Goal: Transaction & Acquisition: Book appointment/travel/reservation

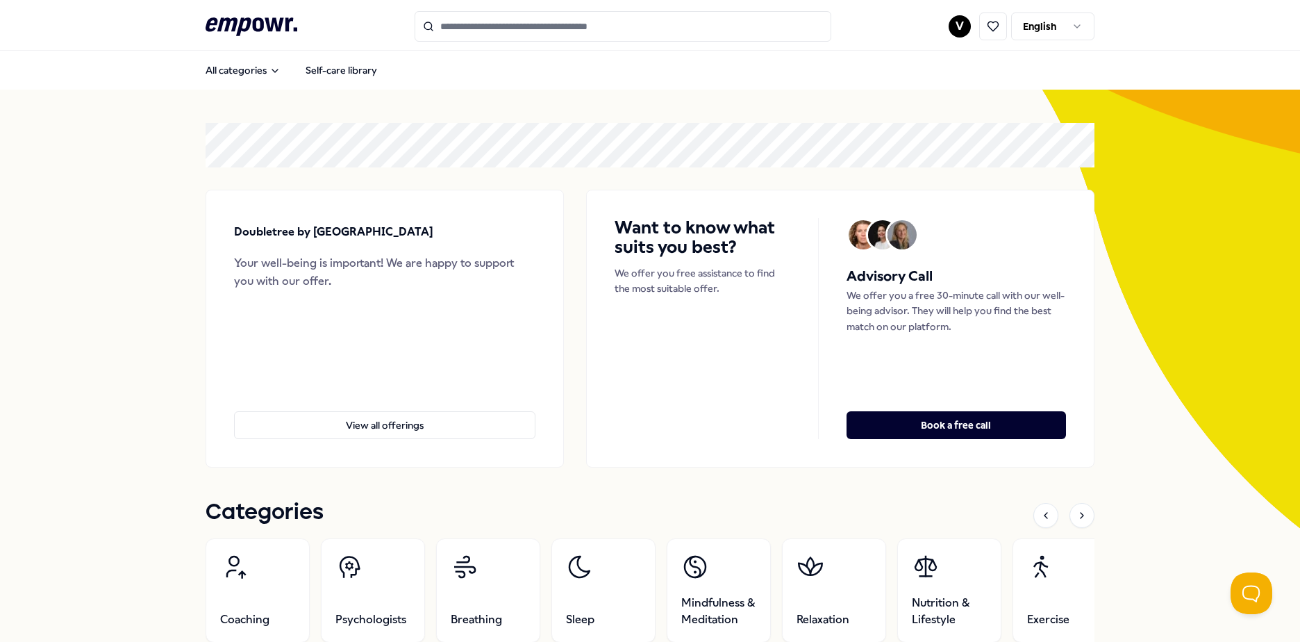
scroll to position [255, 0]
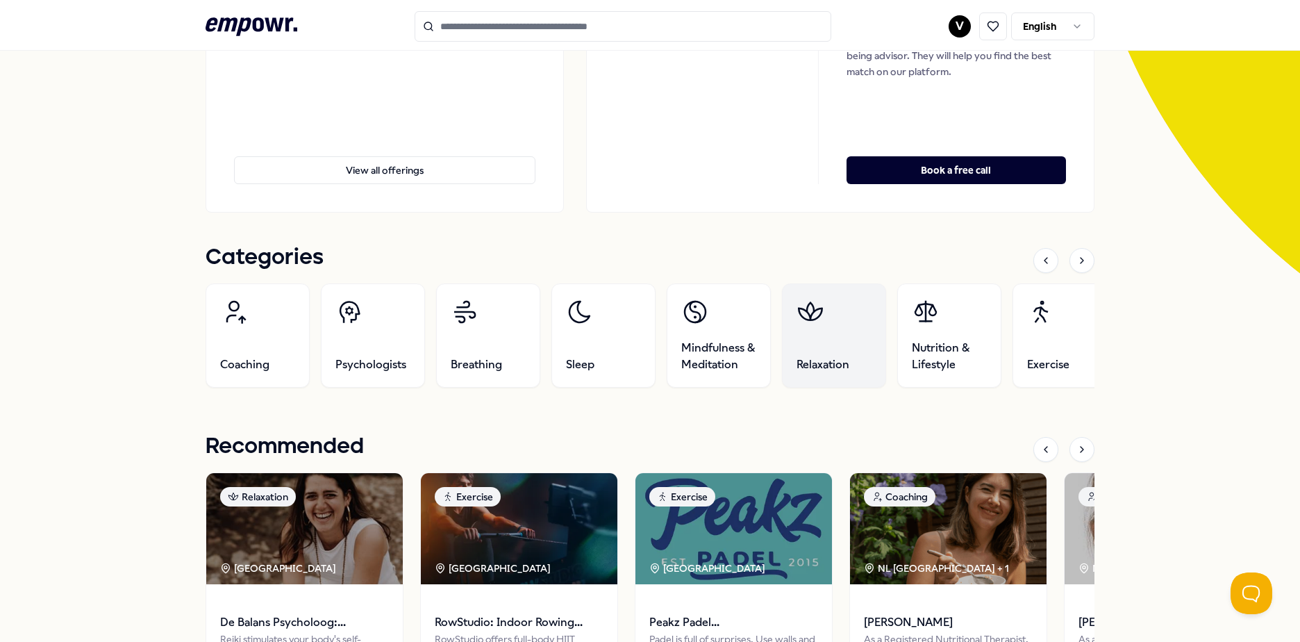
click at [800, 360] on span "Relaxation" at bounding box center [822, 364] width 53 height 17
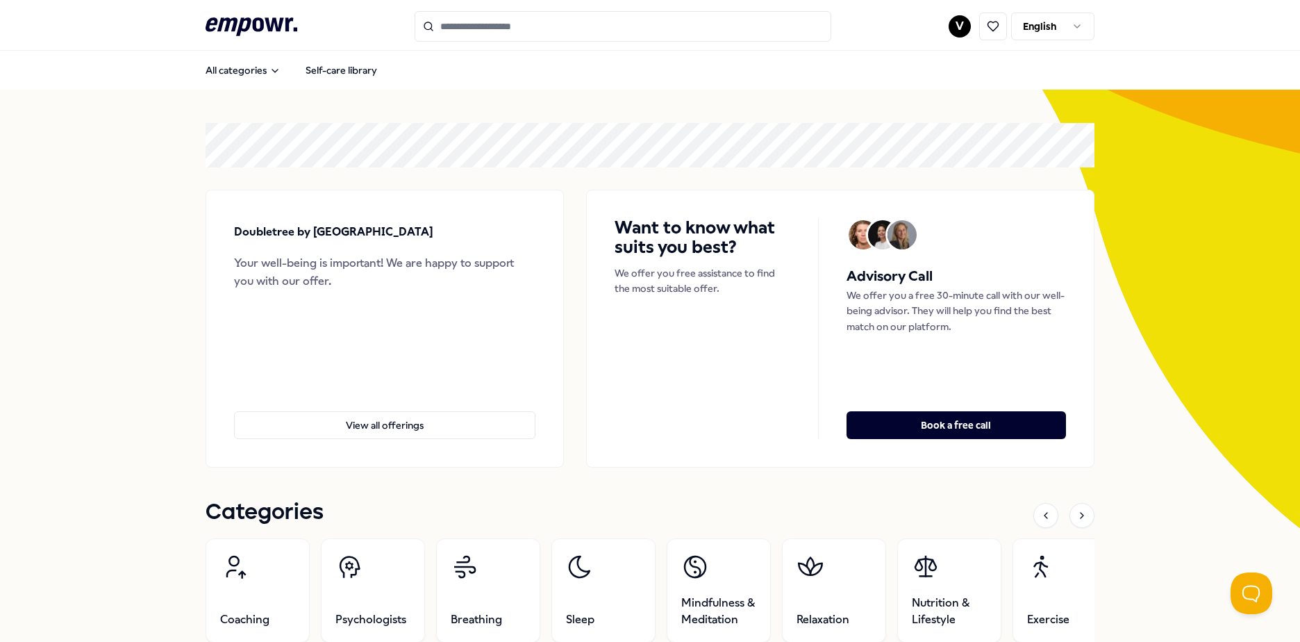
scroll to position [255, 0]
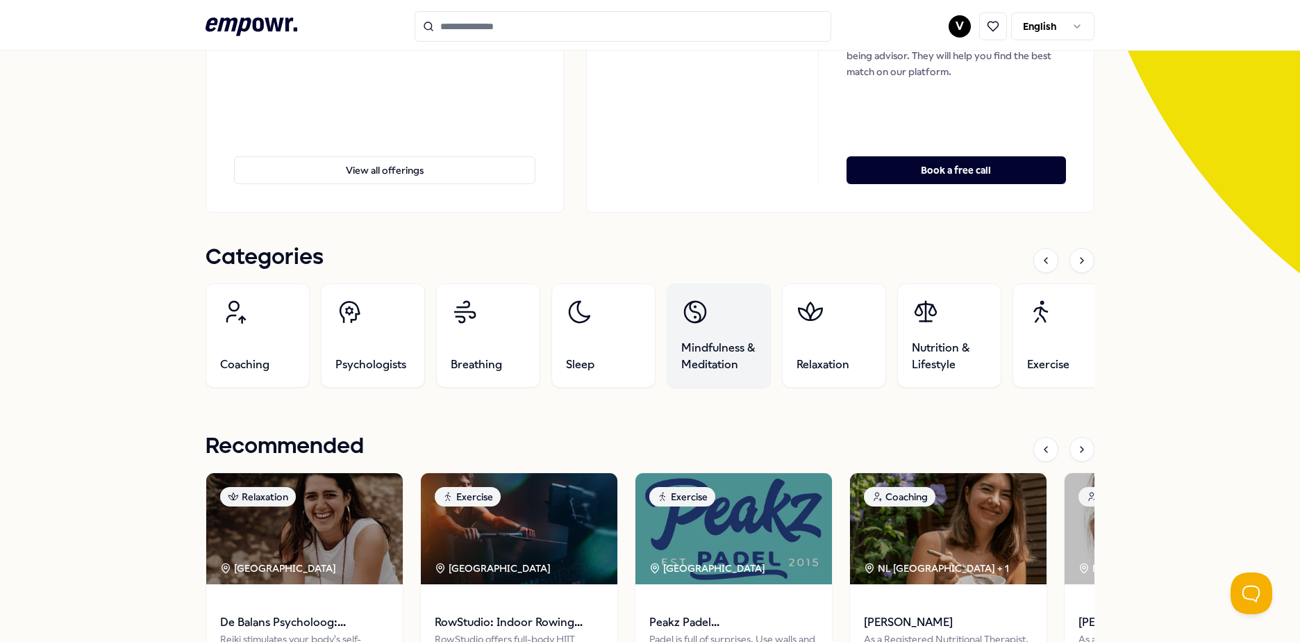
click at [710, 346] on span "Mindfulness & Meditation" at bounding box center [718, 356] width 75 height 33
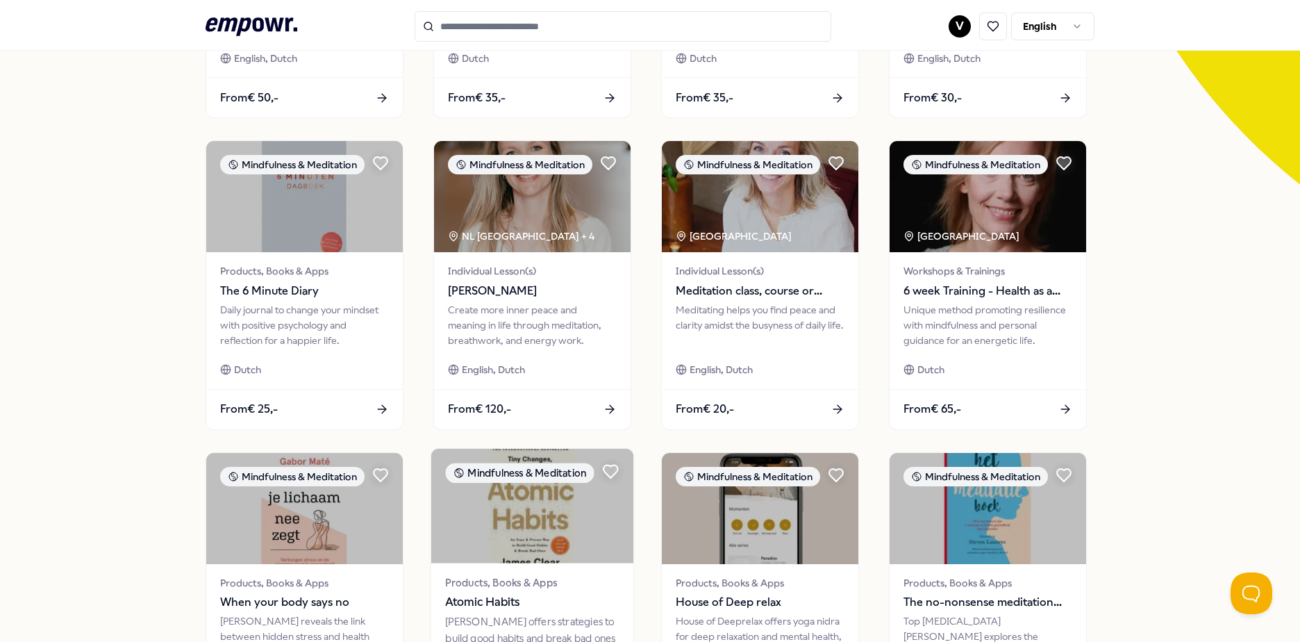
scroll to position [598, 0]
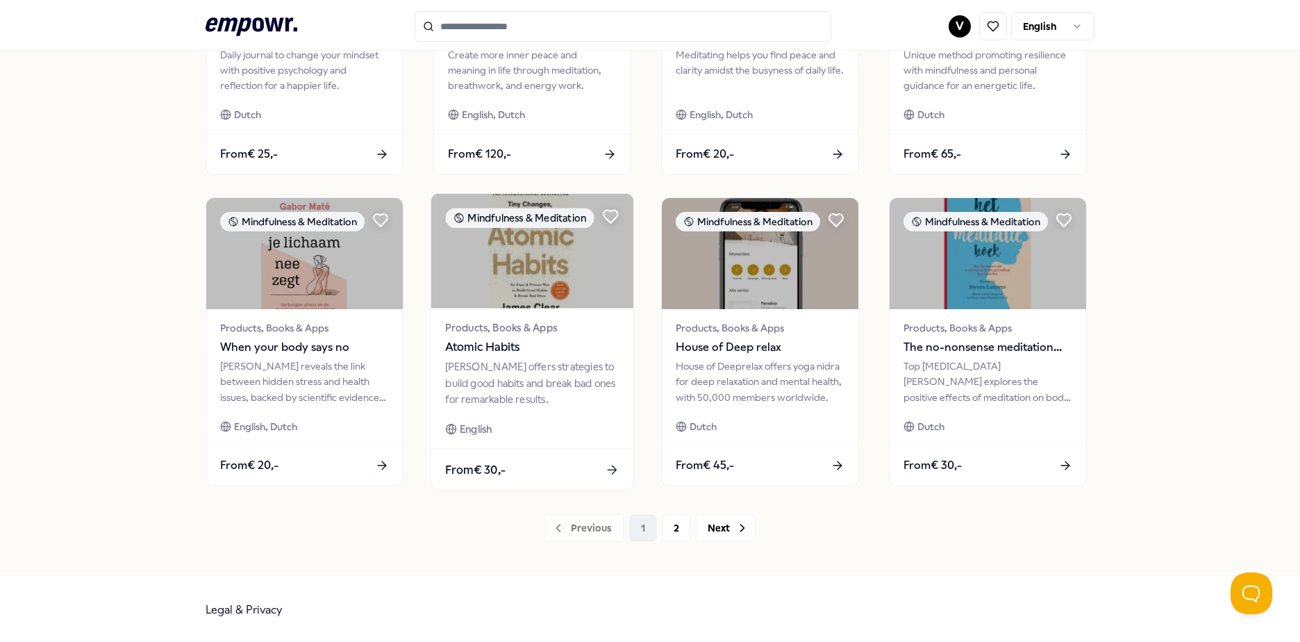
click at [541, 471] on div "From € 30,-" at bounding box center [532, 469] width 202 height 41
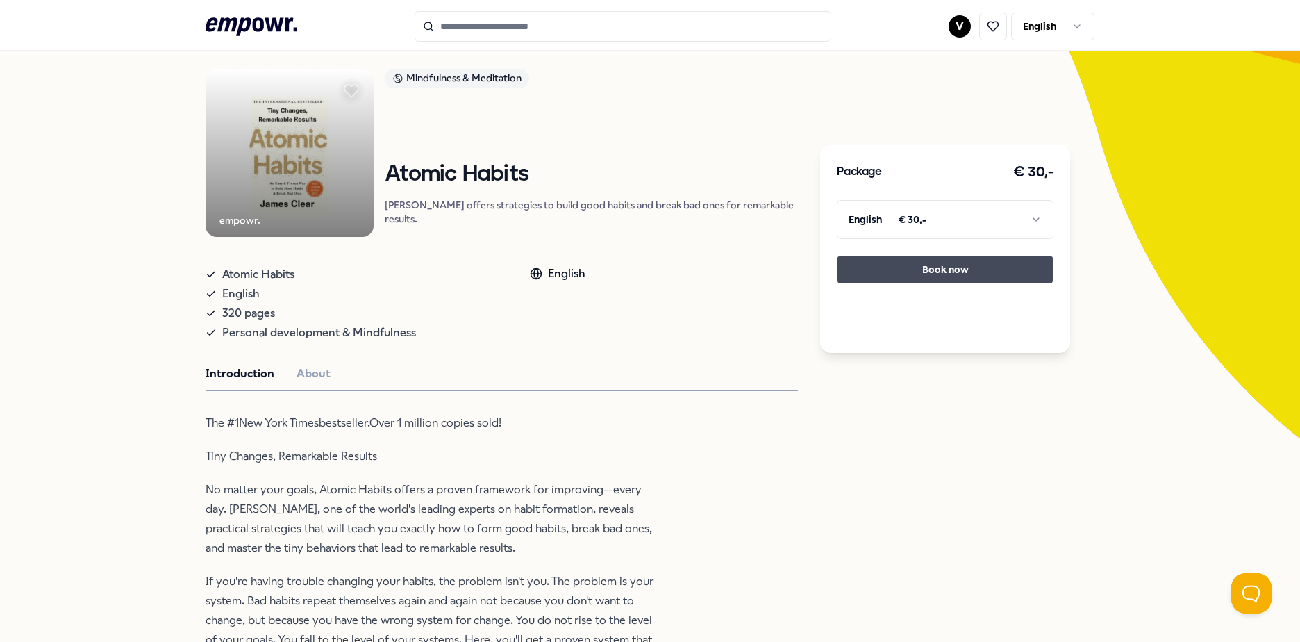
click at [939, 268] on button "Book now" at bounding box center [945, 269] width 217 height 28
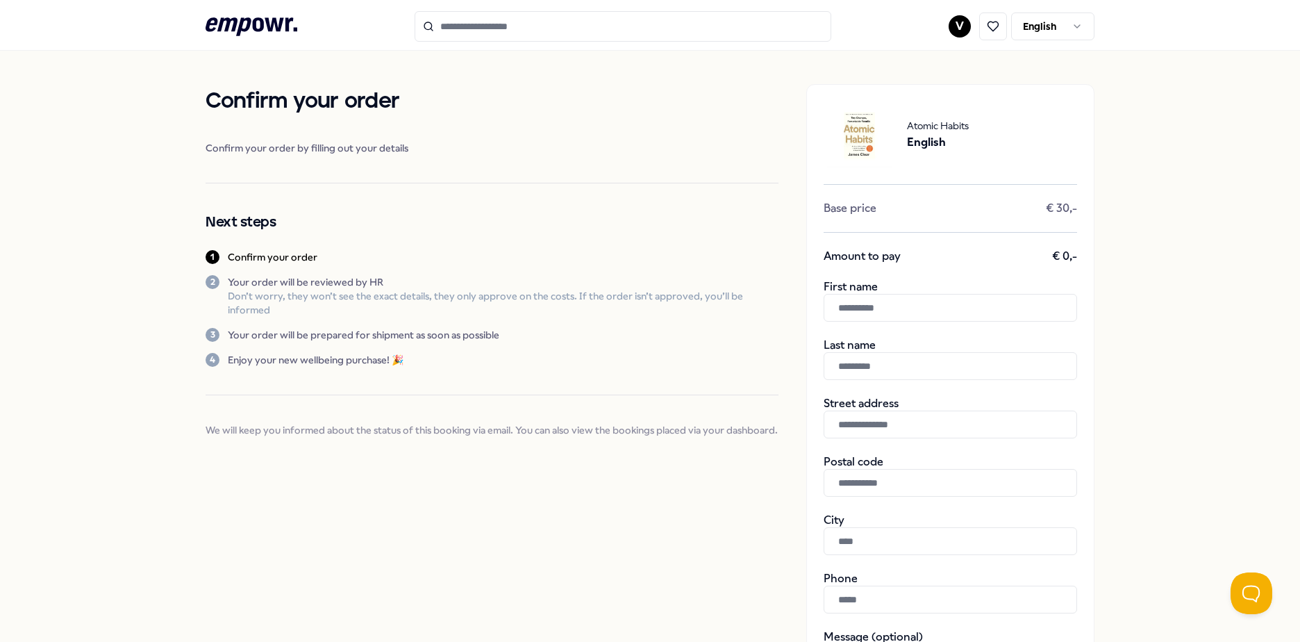
click at [863, 315] on input "text" at bounding box center [949, 308] width 253 height 28
type input "********"
type input "******"
click at [851, 424] on input "text" at bounding box center [949, 424] width 253 height 28
type input "**********"
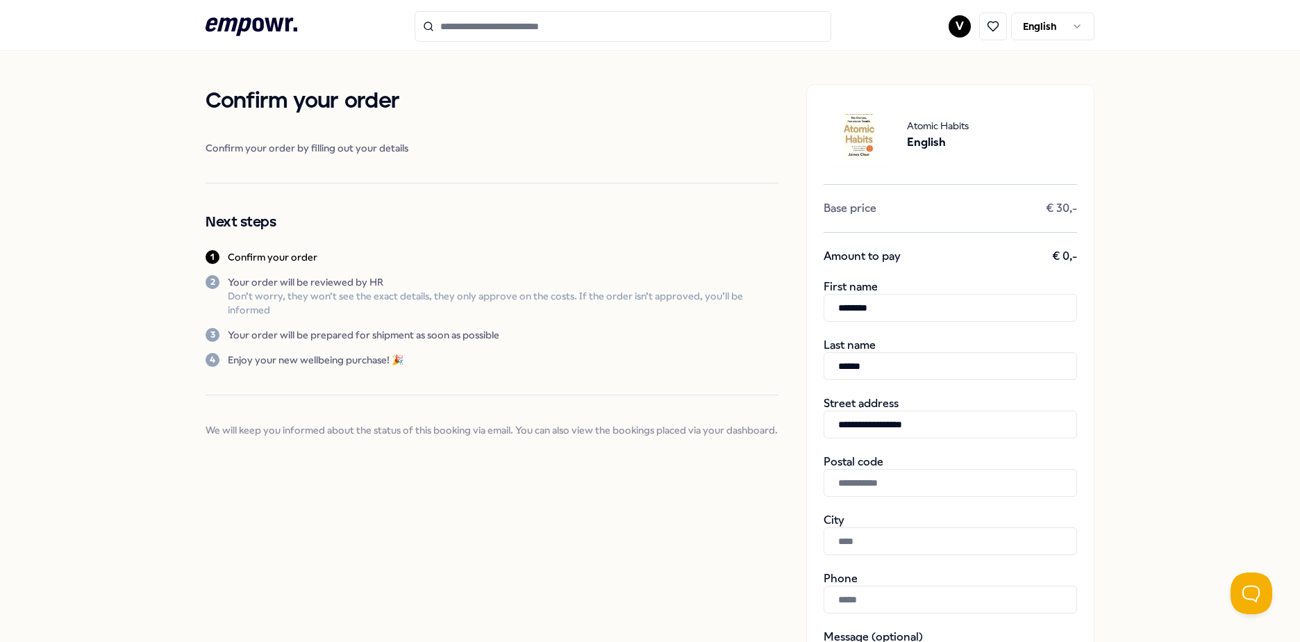
click at [859, 480] on input "text" at bounding box center [949, 483] width 253 height 28
type input "******"
click at [890, 541] on input "text" at bounding box center [949, 541] width 253 height 28
type input "*********"
click at [887, 597] on input "text" at bounding box center [949, 599] width 253 height 28
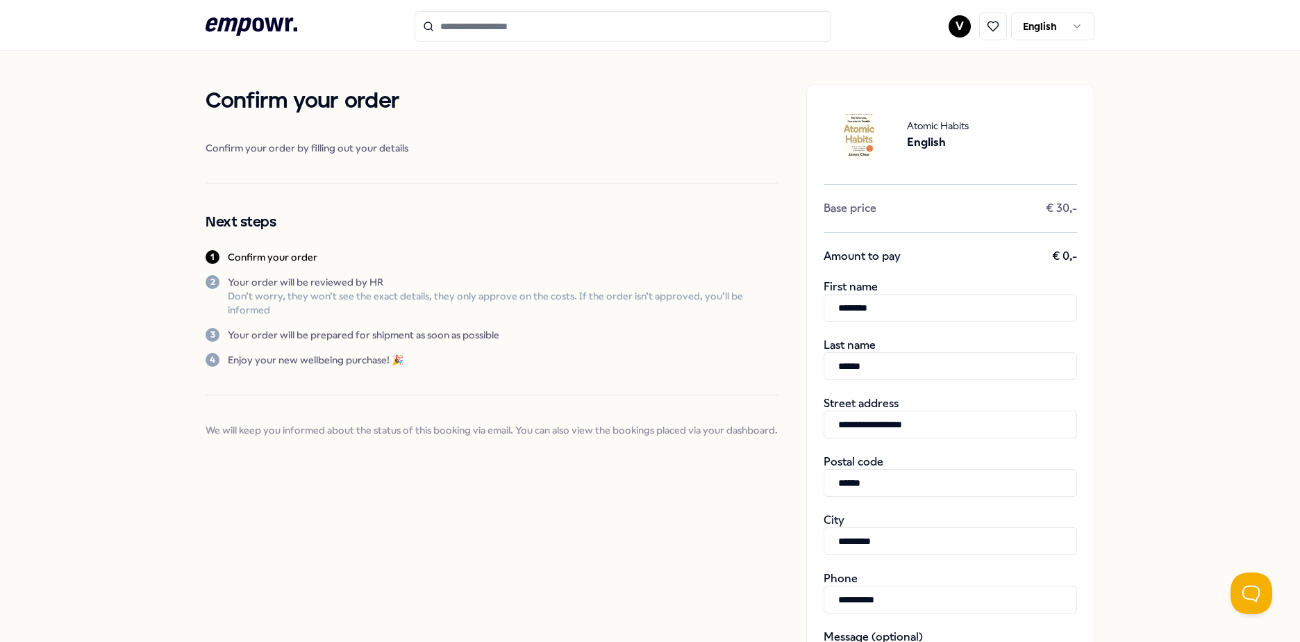
scroll to position [255, 0]
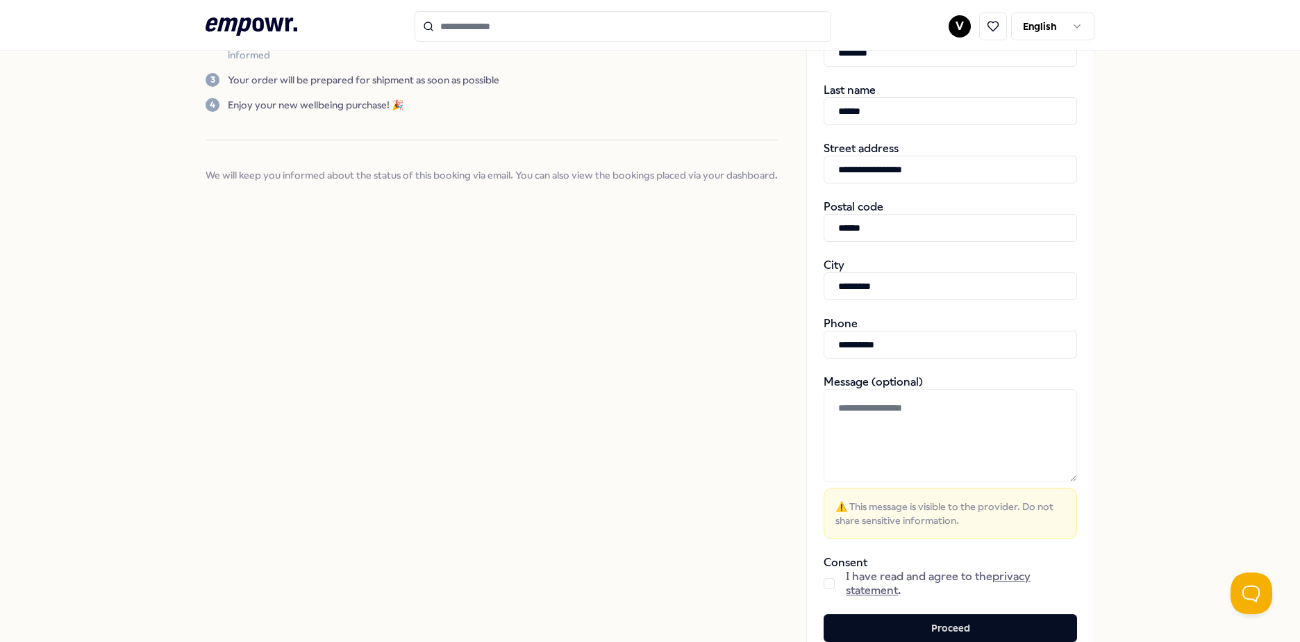
type input "**********"
drag, startPoint x: 830, startPoint y: 583, endPoint x: 845, endPoint y: 581, distance: 14.7
click at [830, 583] on div "I have read and agree to the privacy statement ." at bounding box center [949, 583] width 253 height 28
drag, startPoint x: 823, startPoint y: 583, endPoint x: 869, endPoint y: 593, distance: 46.8
click at [824, 583] on button "button" at bounding box center [828, 583] width 11 height 11
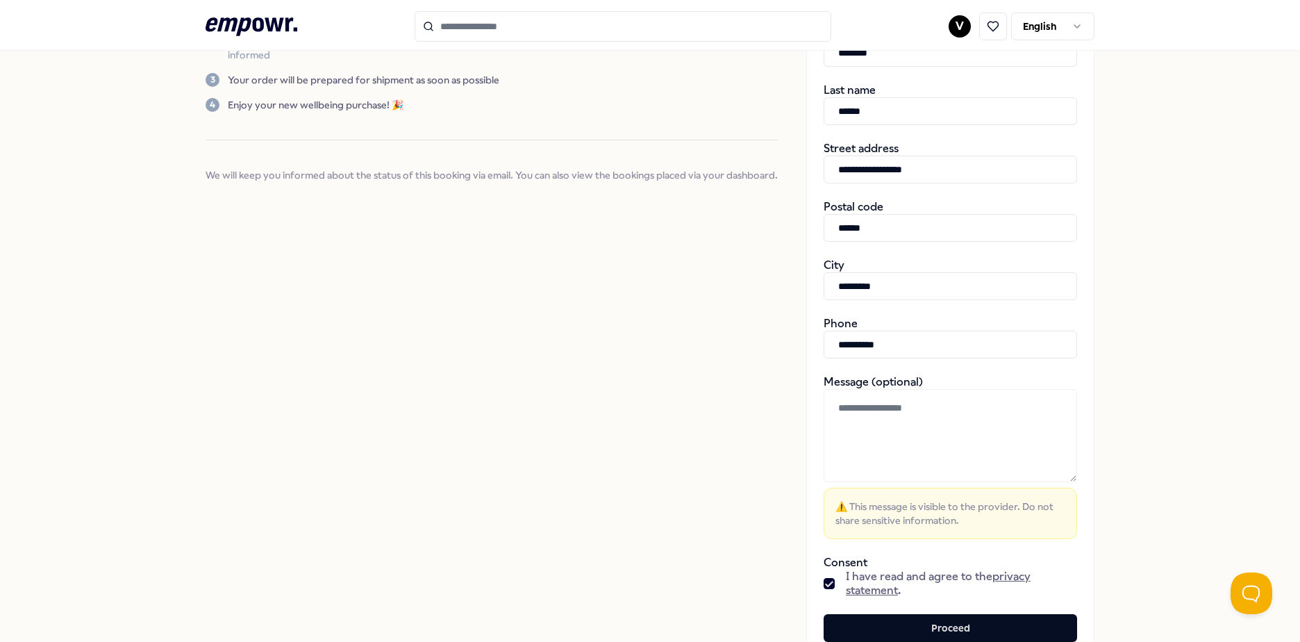
scroll to position [0, 0]
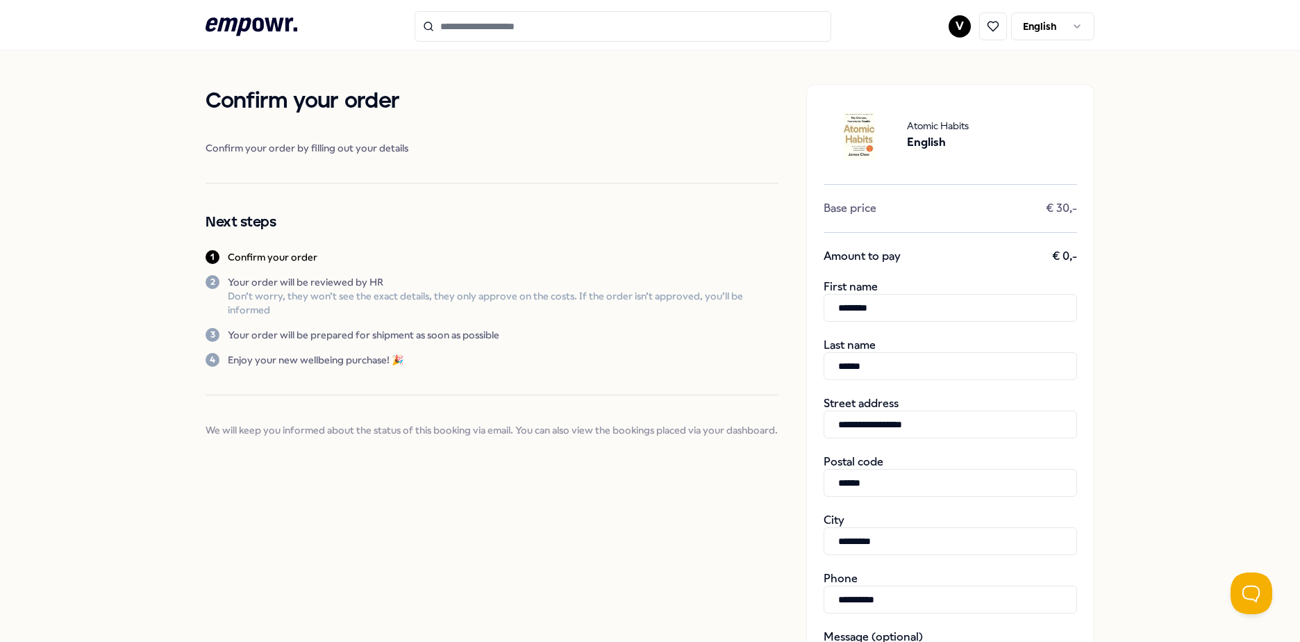
click at [951, 418] on input "**********" at bounding box center [949, 424] width 253 height 28
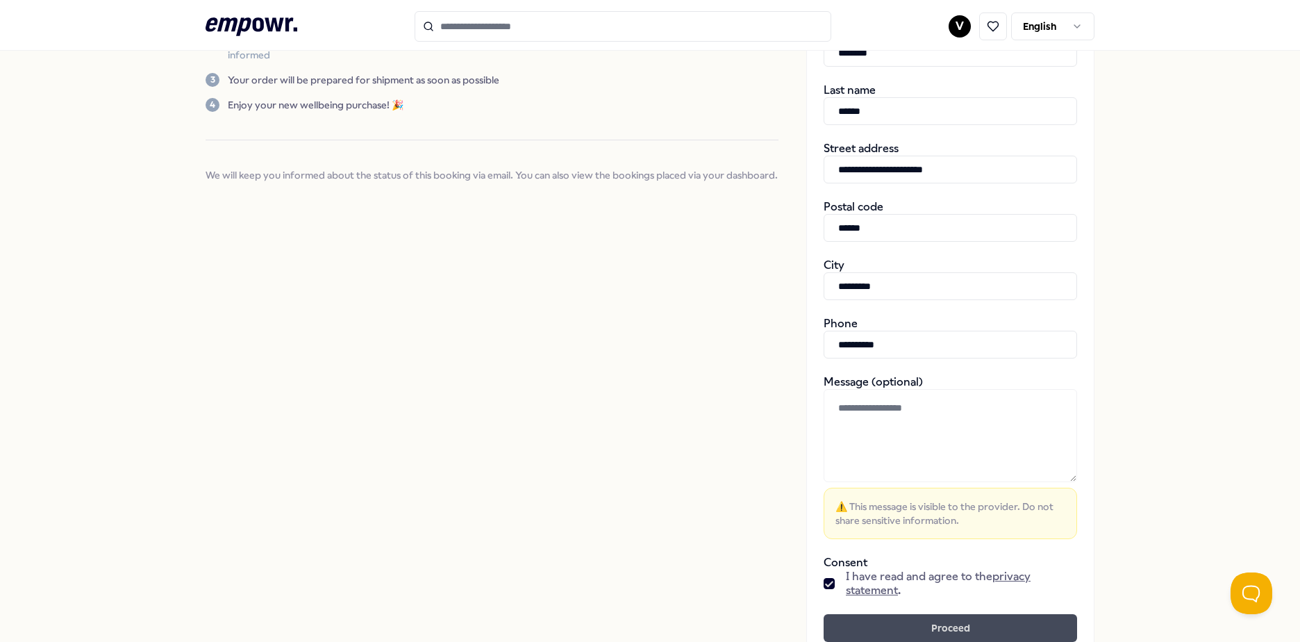
type input "**********"
click at [936, 632] on button "Proceed" at bounding box center [949, 628] width 253 height 28
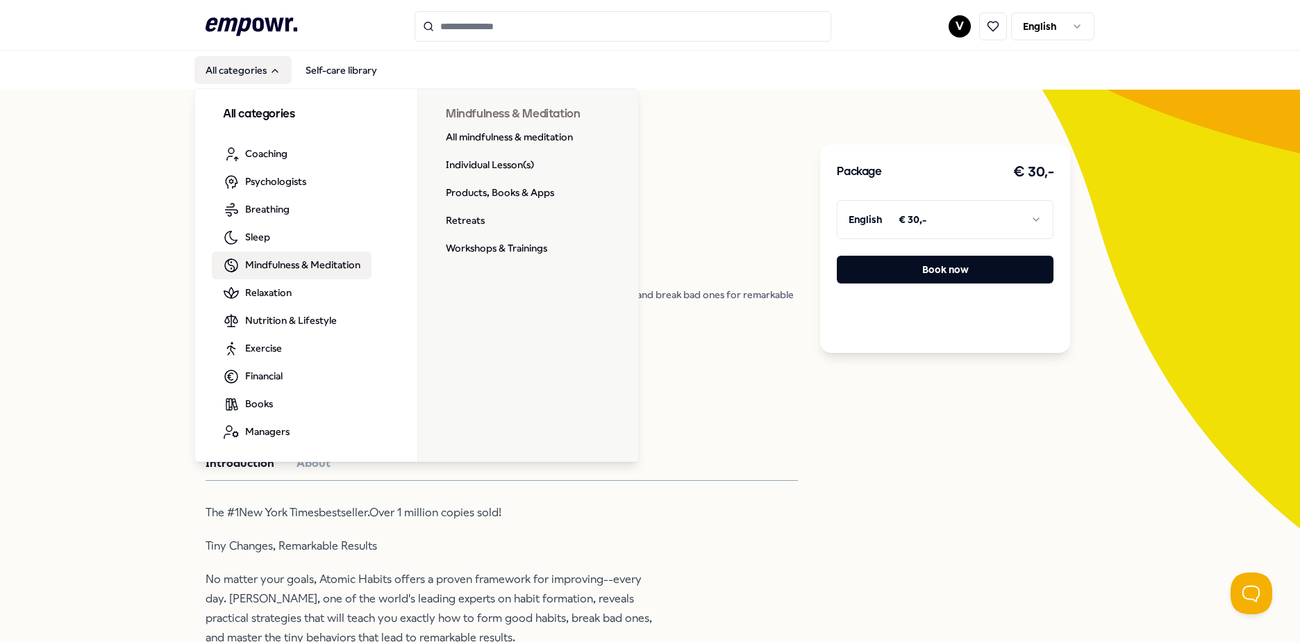
click at [262, 269] on span "Mindfulness & Meditation" at bounding box center [302, 264] width 115 height 15
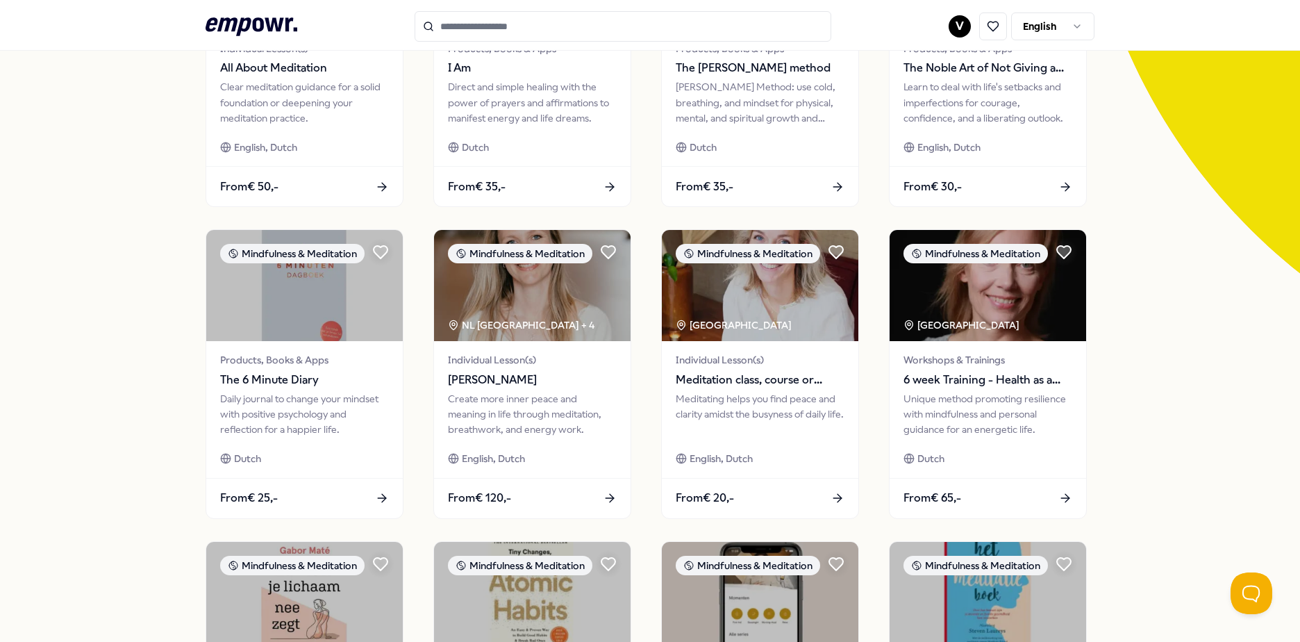
scroll to position [509, 0]
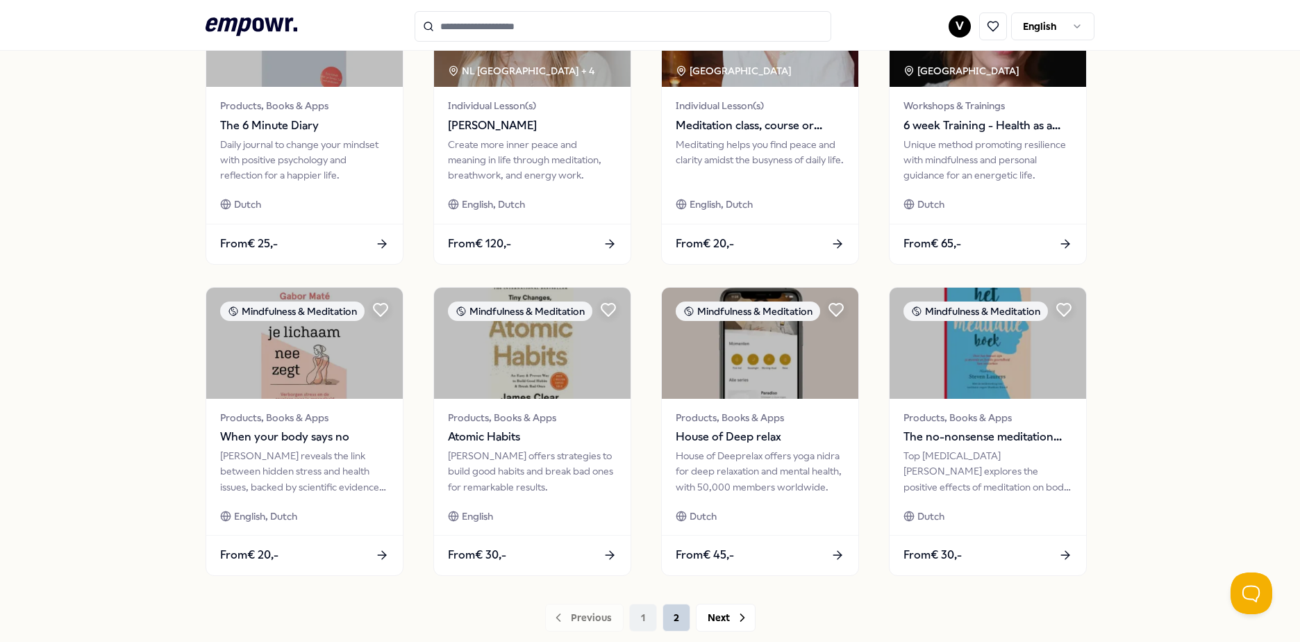
click at [664, 618] on button "2" at bounding box center [676, 617] width 28 height 28
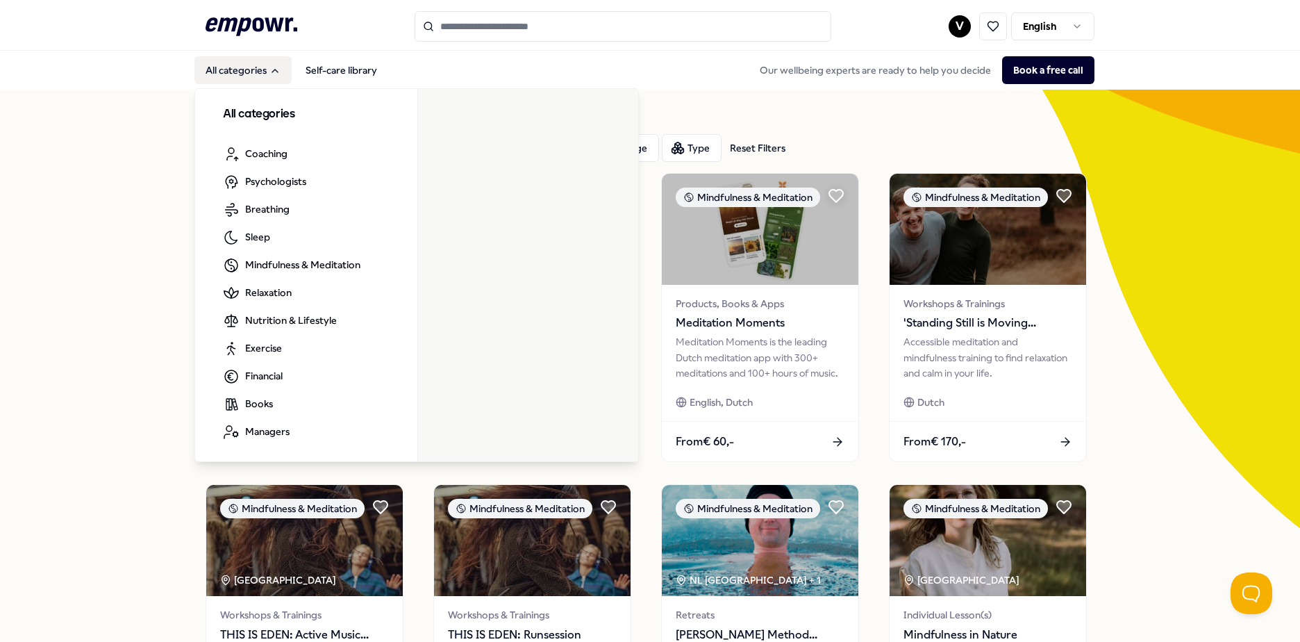
click at [240, 67] on button "All categories" at bounding box center [242, 70] width 97 height 28
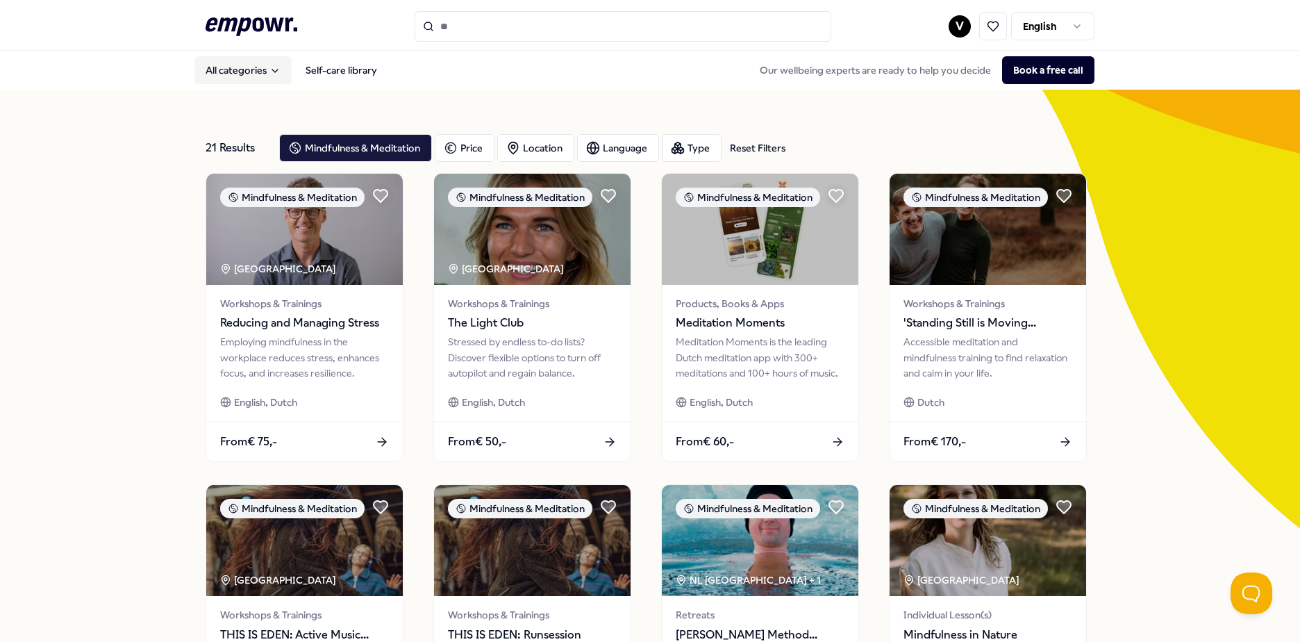
click at [240, 68] on button "All categories" at bounding box center [242, 70] width 97 height 28
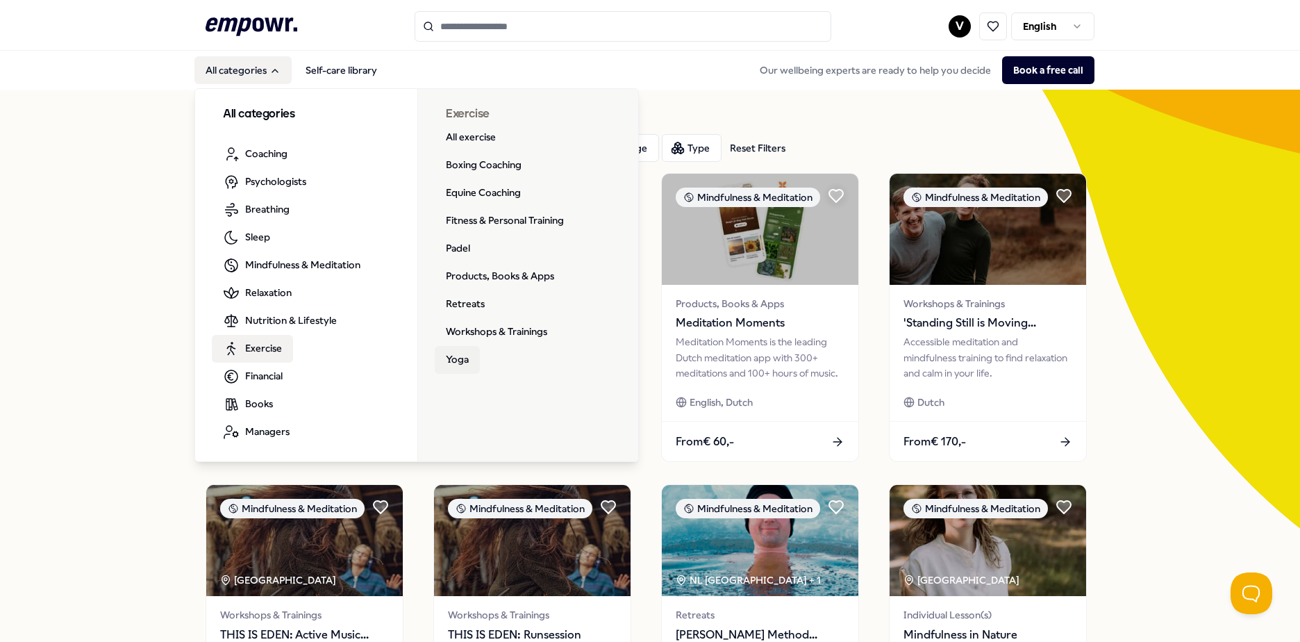
click at [450, 362] on link "Yoga" at bounding box center [457, 360] width 45 height 28
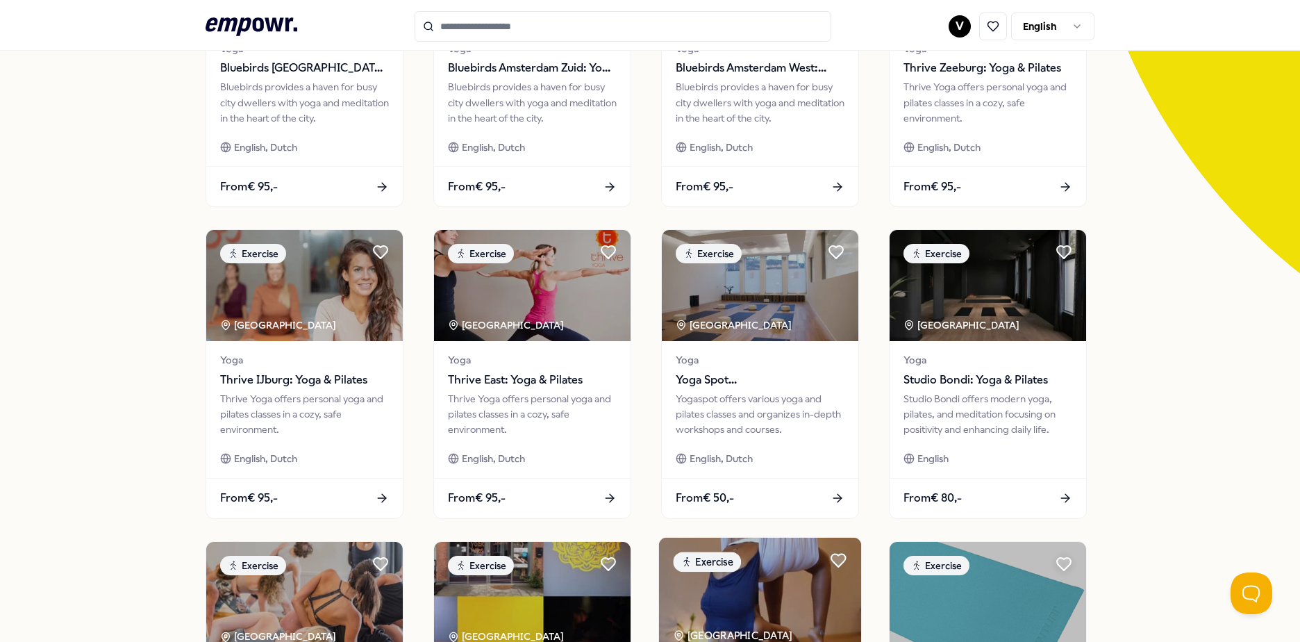
scroll to position [509, 0]
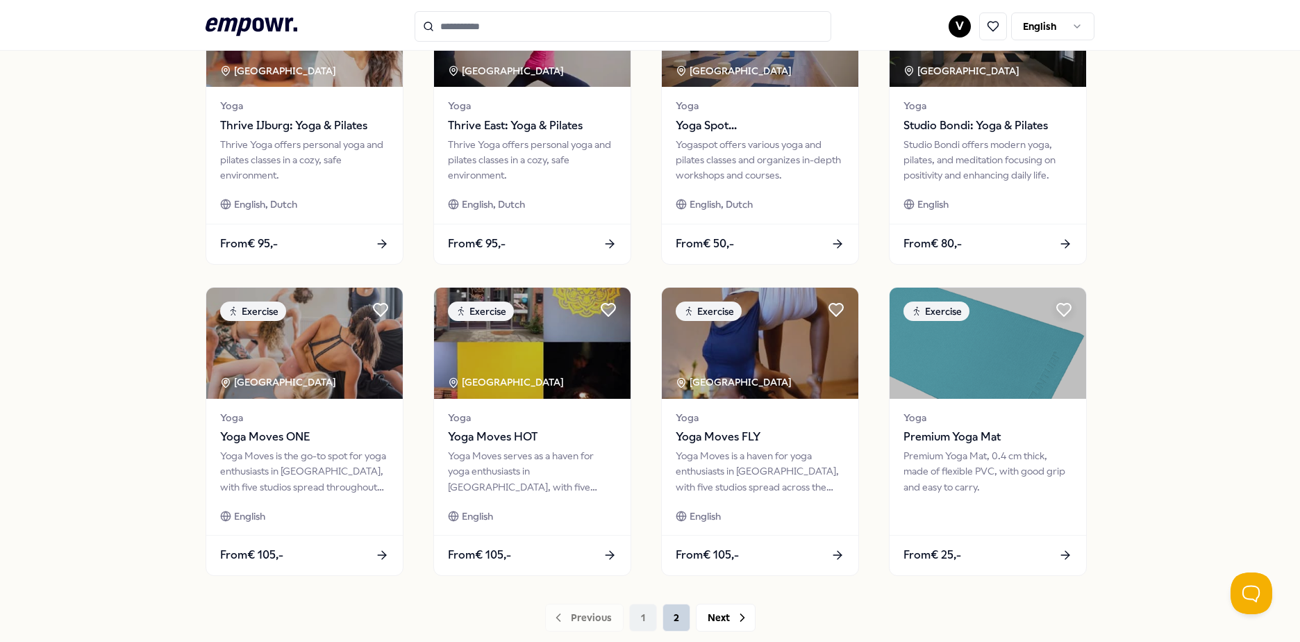
click at [669, 617] on button "2" at bounding box center [676, 617] width 28 height 28
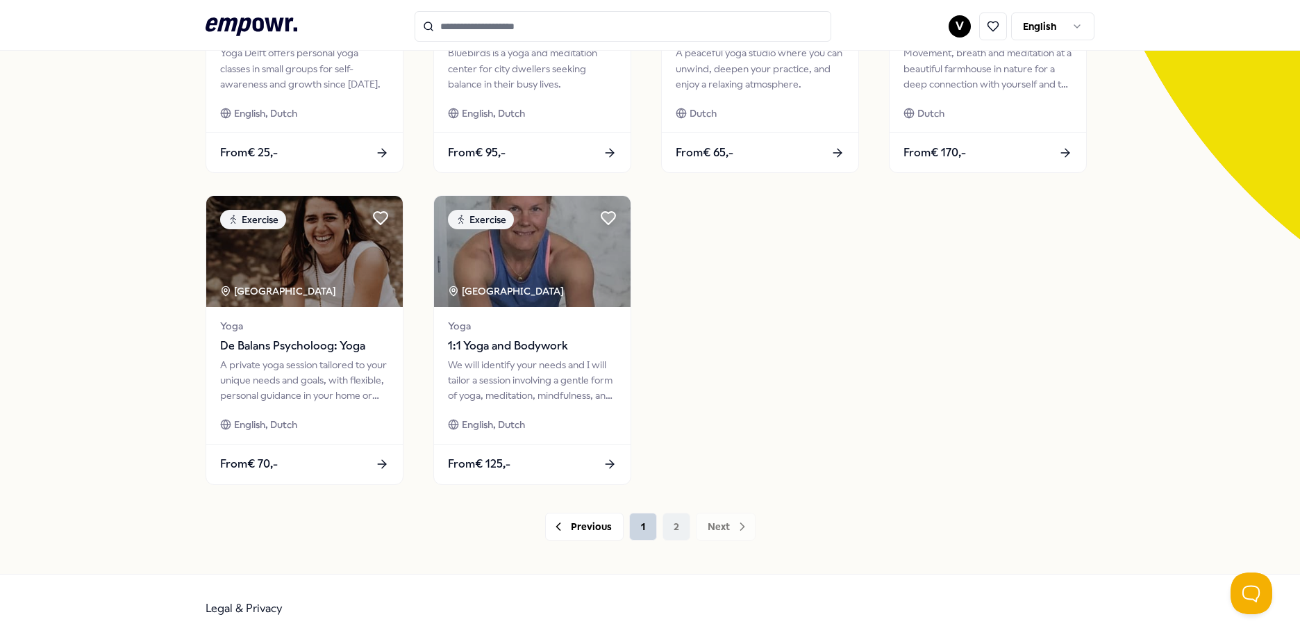
click at [638, 531] on button "1" at bounding box center [643, 526] width 28 height 28
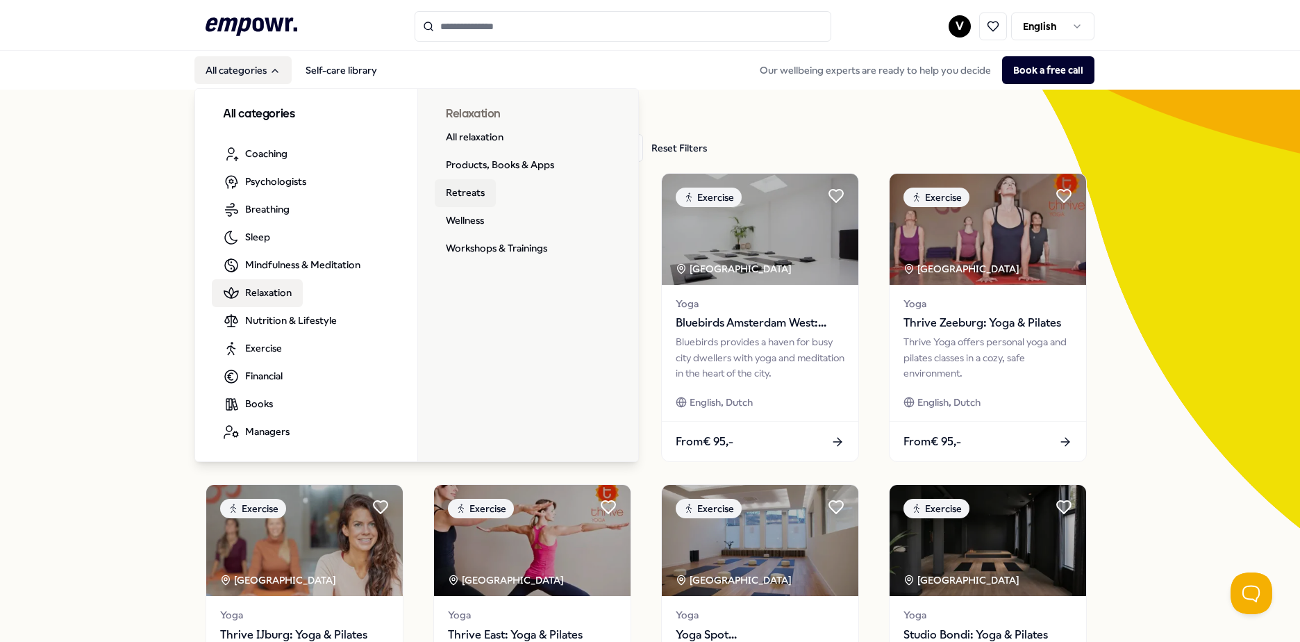
click at [464, 192] on link "Retreats" at bounding box center [465, 193] width 61 height 28
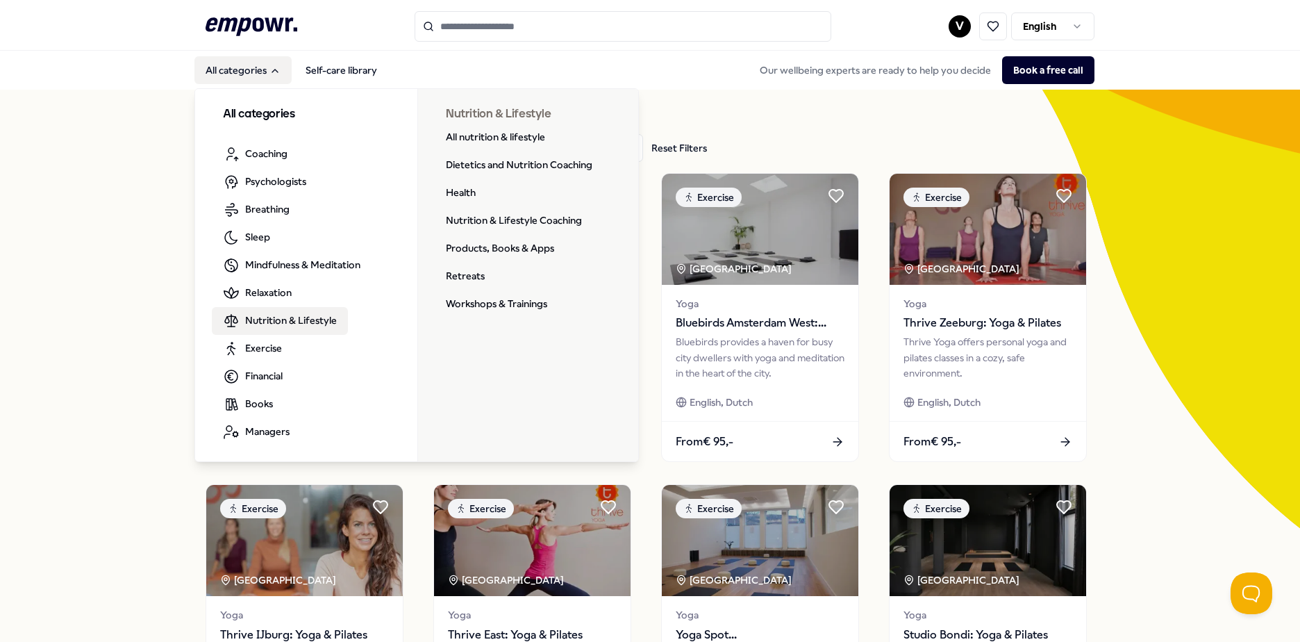
click at [267, 327] on span "Nutrition & Lifestyle" at bounding box center [291, 319] width 92 height 15
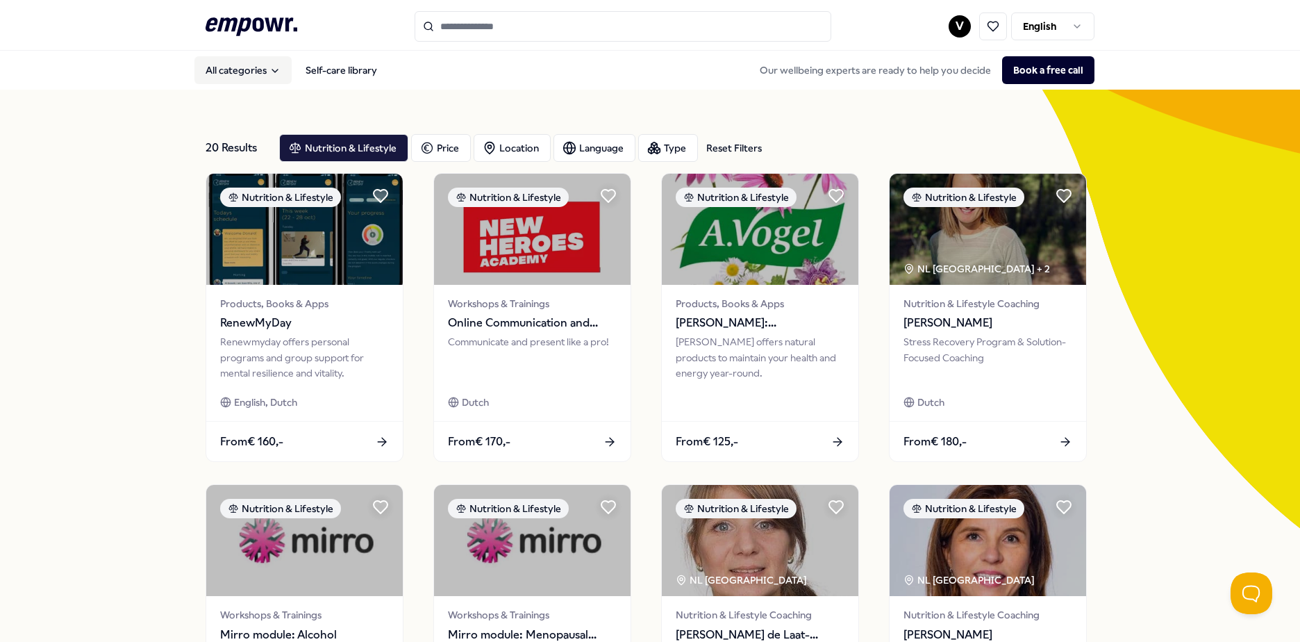
scroll to position [601, 0]
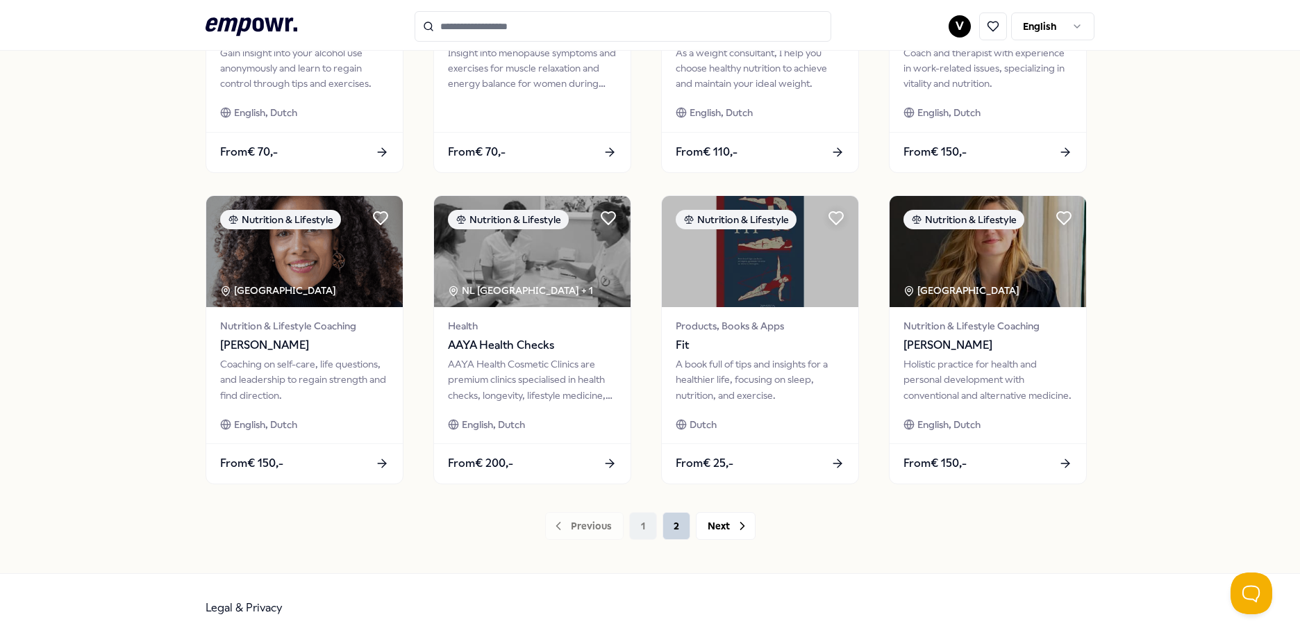
click at [667, 523] on button "2" at bounding box center [676, 526] width 28 height 28
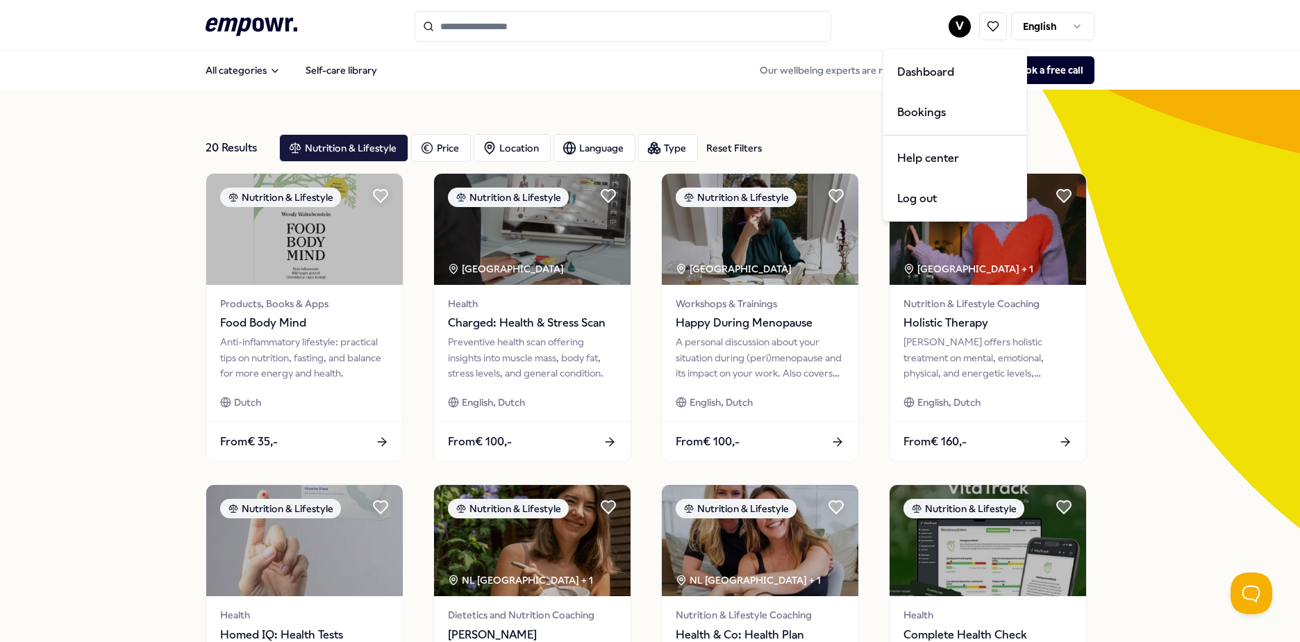
click at [950, 28] on html ".empowr-logo_svg__cls-1{fill:#03032f} V English All categories Self-care librar…" at bounding box center [650, 321] width 1300 height 642
click at [935, 196] on div "Log out" at bounding box center [954, 198] width 137 height 40
